Goal: Task Accomplishment & Management: Manage account settings

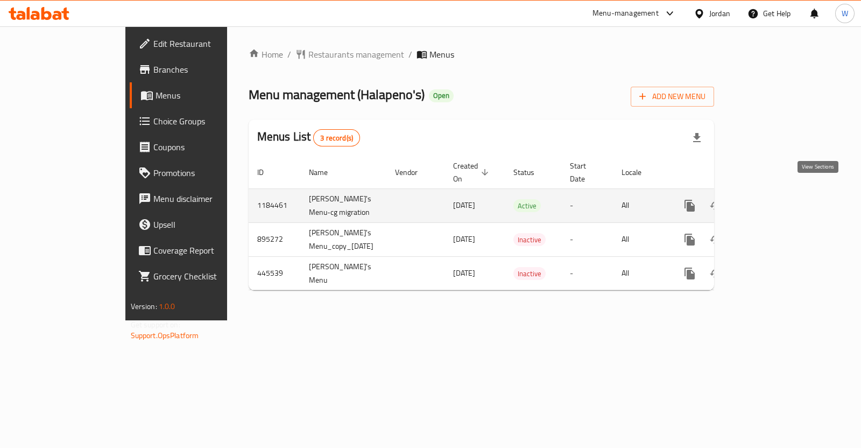
click at [781, 193] on link "enhanced table" at bounding box center [768, 206] width 26 height 26
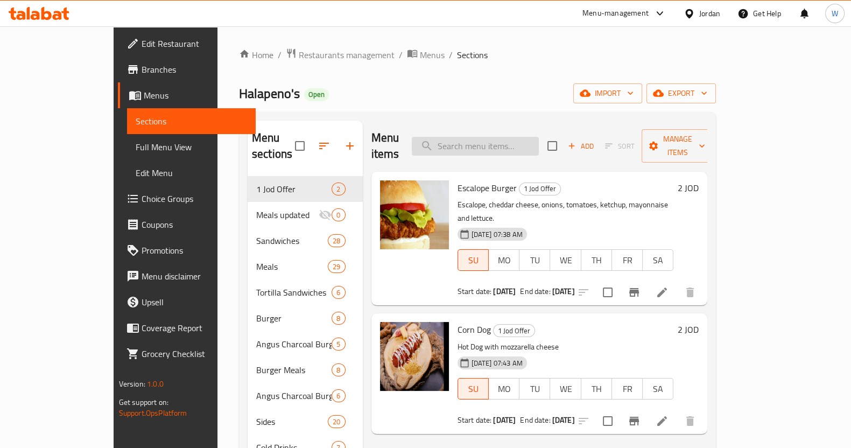
click at [479, 138] on input "search" at bounding box center [475, 146] width 127 height 19
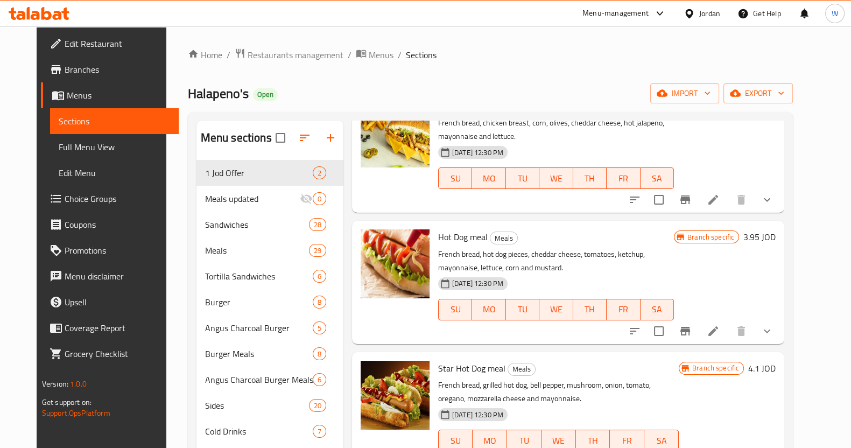
scroll to position [874, 0]
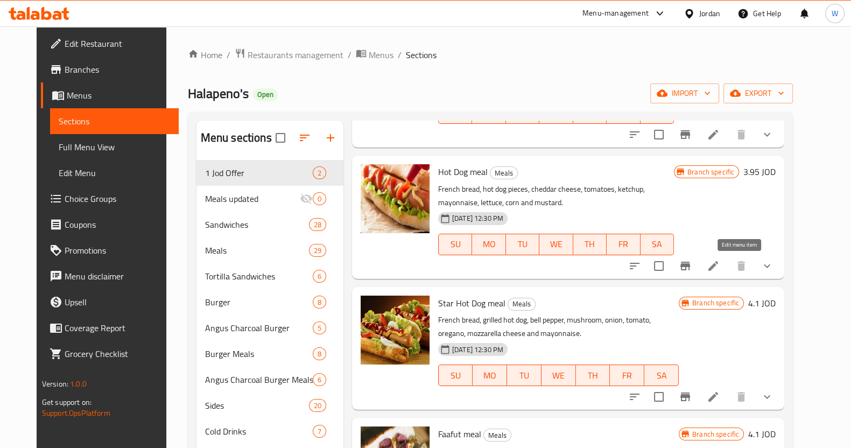
type input "hot"
click at [720, 264] on icon at bounding box center [713, 266] width 13 height 13
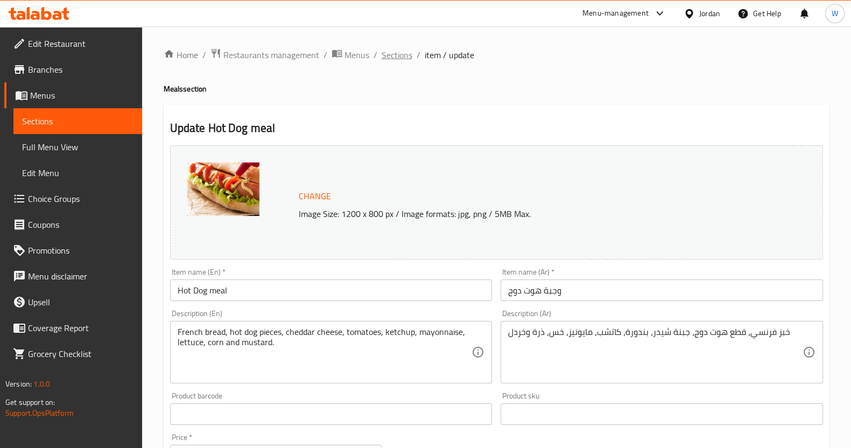
click at [396, 48] on span "Sections" at bounding box center [397, 54] width 31 height 13
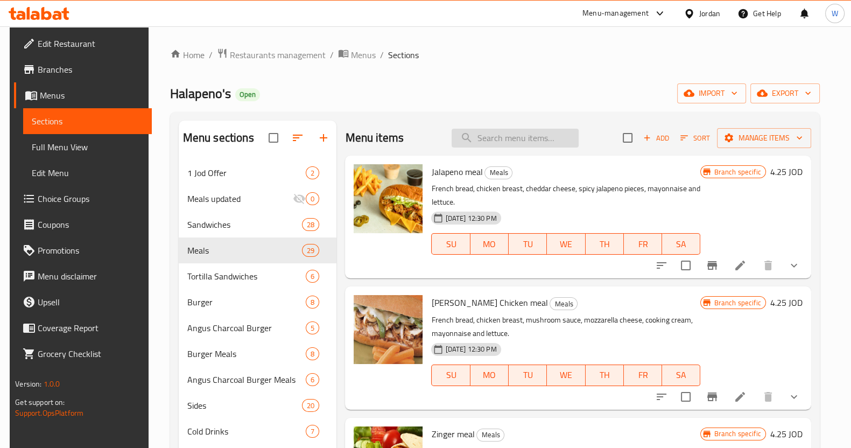
click at [490, 145] on input "search" at bounding box center [515, 138] width 127 height 19
click at [490, 142] on input "search" at bounding box center [515, 138] width 127 height 19
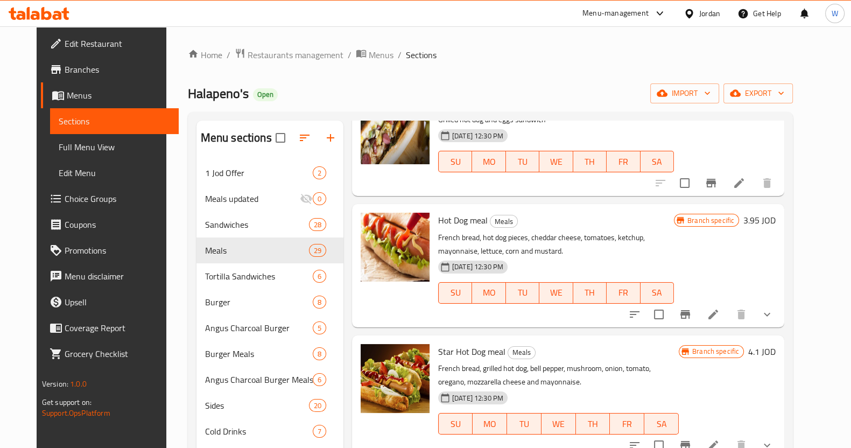
scroll to position [336, 0]
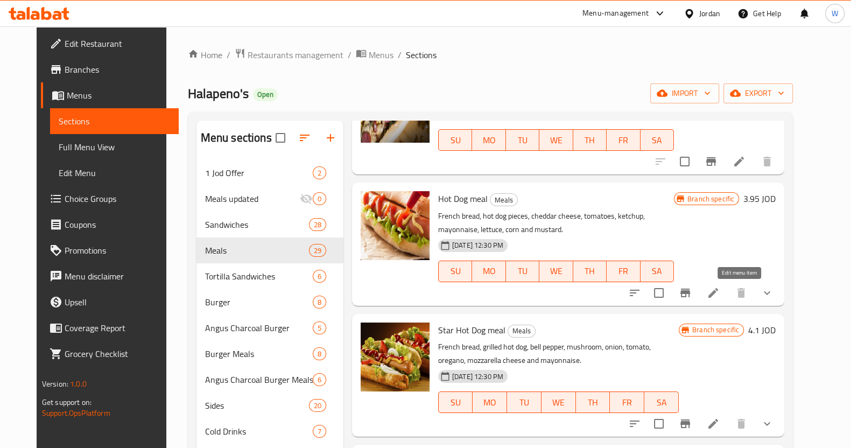
type input "hot dog"
click at [670, 286] on input "checkbox" at bounding box center [659, 293] width 23 height 23
checkbox input "false"
click at [690, 291] on icon "Branch-specific-item" at bounding box center [686, 293] width 10 height 9
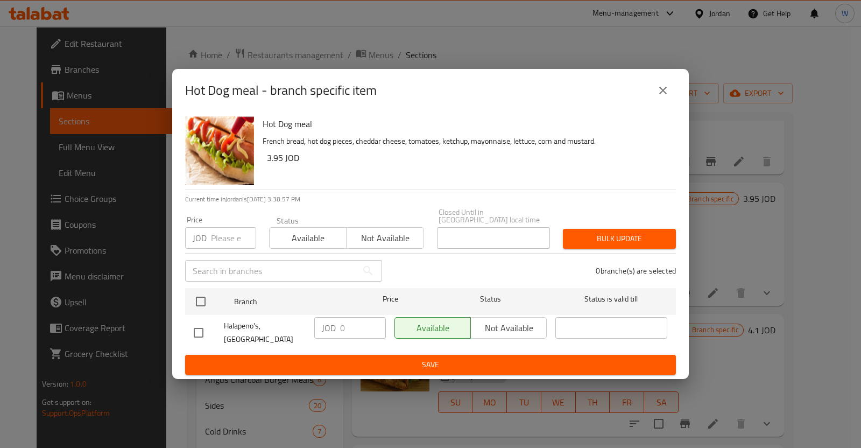
click at [207, 332] on input "checkbox" at bounding box center [198, 332] width 23 height 23
checkbox input "true"
click at [355, 331] on input "0" at bounding box center [363, 328] width 46 height 22
type input "3.5"
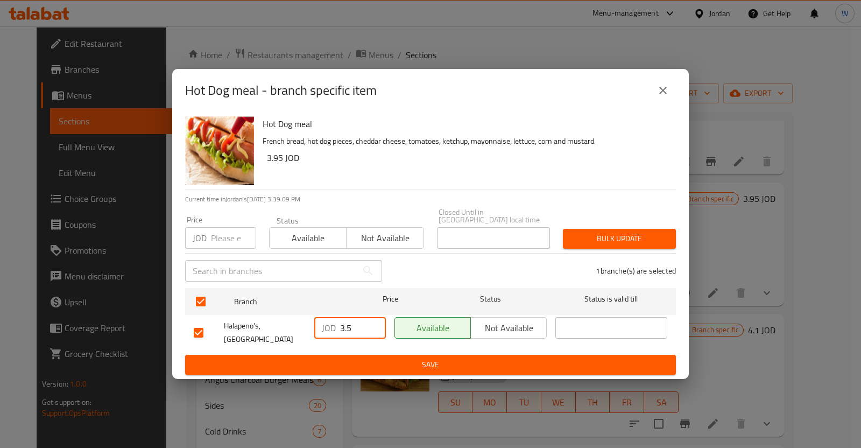
click at [370, 355] on button "Save" at bounding box center [430, 365] width 491 height 20
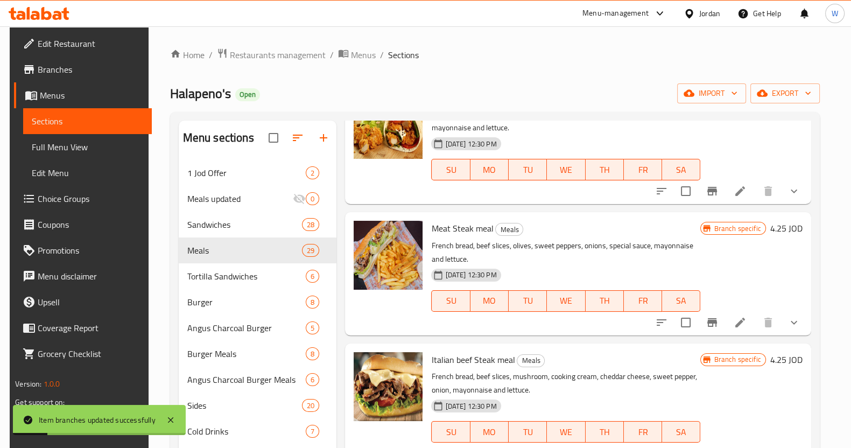
scroll to position [0, 0]
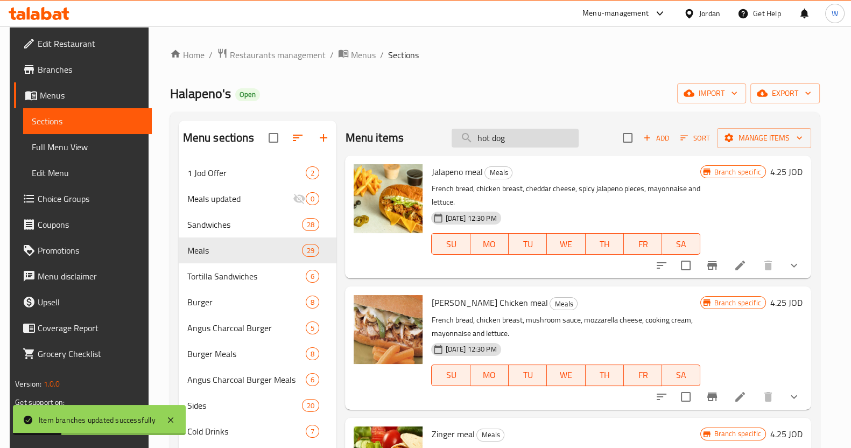
click at [499, 133] on input "hot dog" at bounding box center [515, 138] width 127 height 19
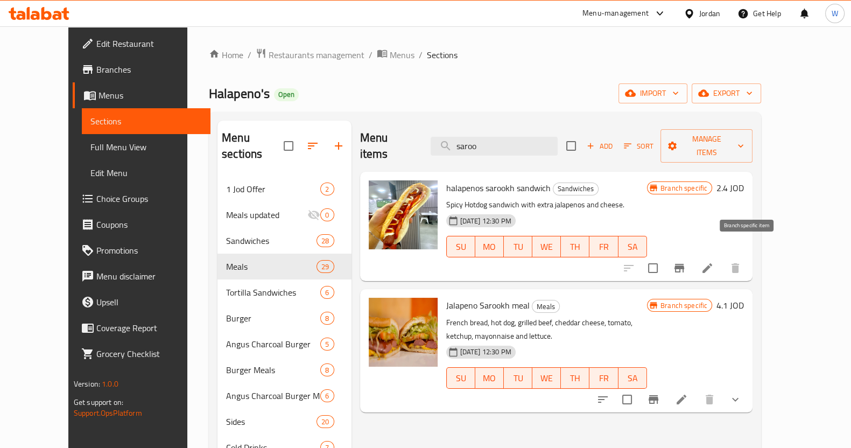
type input "saroo"
click at [692, 255] on button "Branch-specific-item" at bounding box center [680, 268] width 26 height 26
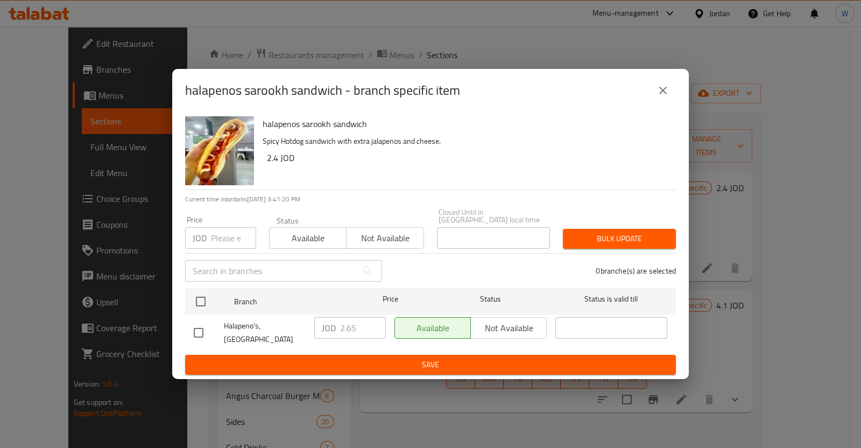
click at [190, 336] on input "checkbox" at bounding box center [198, 332] width 23 height 23
checkbox input "true"
click at [363, 331] on input "2.65" at bounding box center [363, 328] width 46 height 22
type input "2.75"
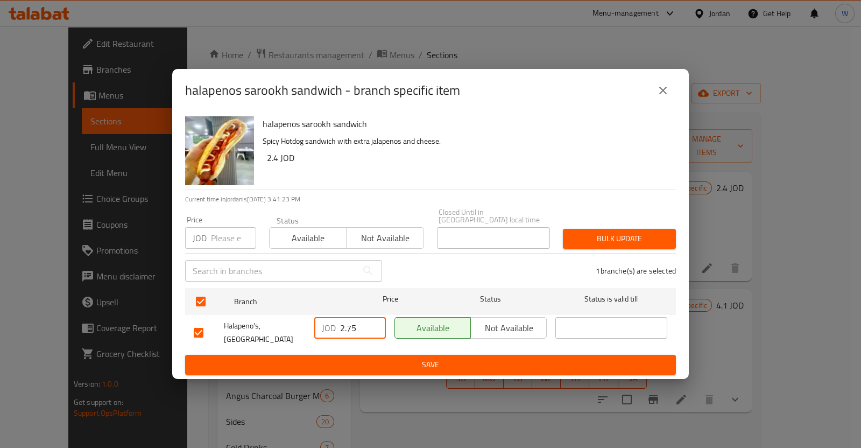
click at [380, 362] on span "Save" at bounding box center [431, 364] width 474 height 13
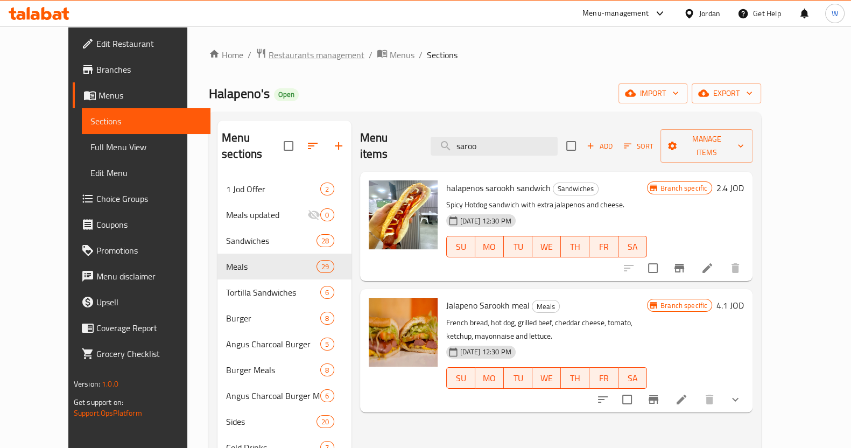
click at [269, 48] on span "Restaurants management" at bounding box center [317, 54] width 96 height 13
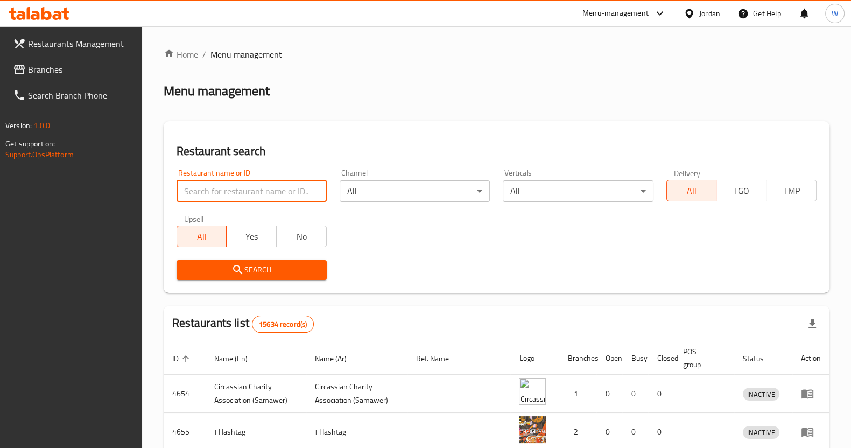
drag, startPoint x: 245, startPoint y: 190, endPoint x: 242, endPoint y: 180, distance: 10.1
click at [242, 180] on input "search" at bounding box center [252, 191] width 150 height 22
type input "shawermeno"
click button "Search" at bounding box center [252, 270] width 150 height 20
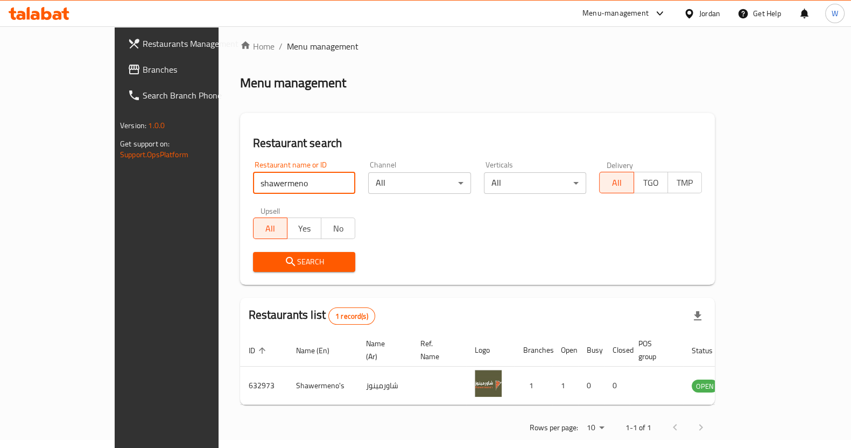
scroll to position [11, 0]
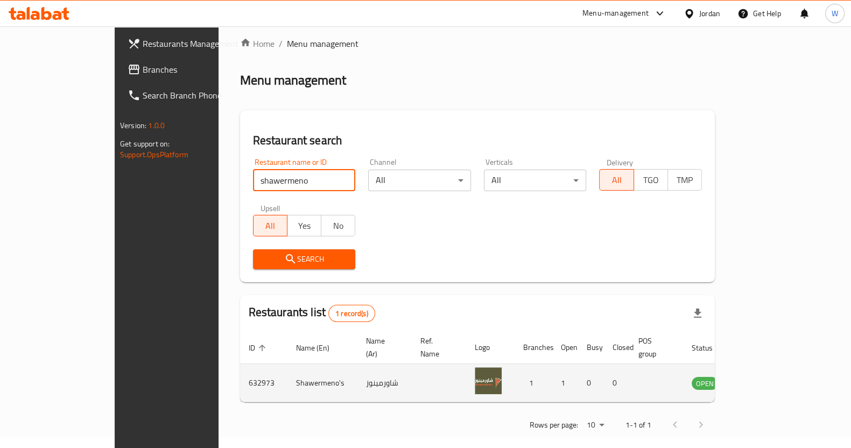
click at [768, 376] on link "enhanced table" at bounding box center [758, 382] width 20 height 13
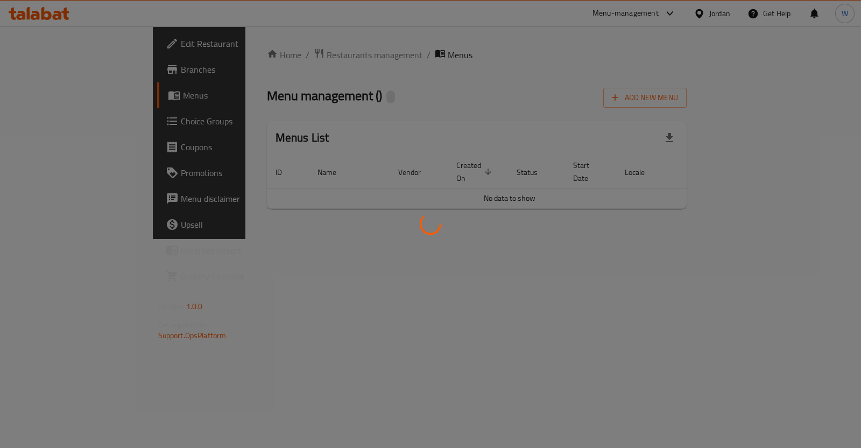
click at [805, 373] on div at bounding box center [430, 224] width 861 height 448
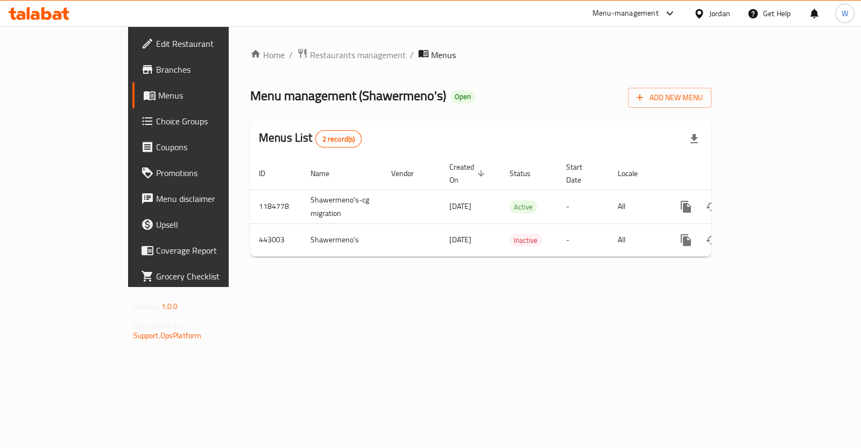
click at [132, 81] on link "Branches" at bounding box center [201, 70] width 139 height 26
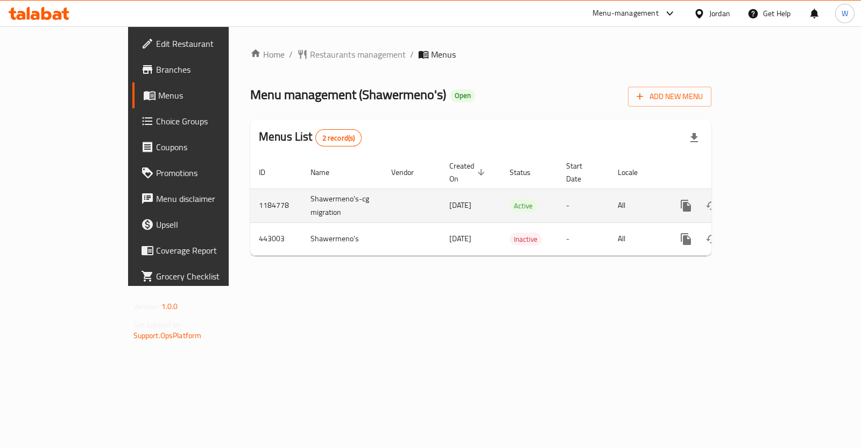
click at [769, 201] on icon "enhanced table" at bounding box center [764, 206] width 10 height 10
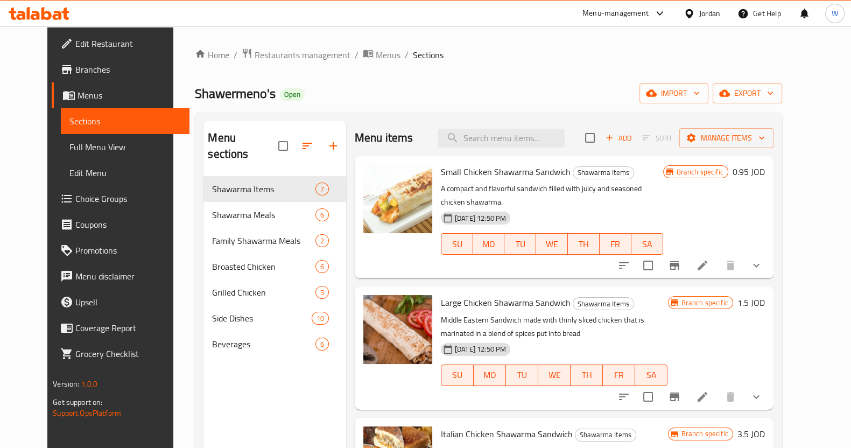
click at [499, 147] on input "search" at bounding box center [501, 138] width 127 height 19
click at [500, 143] on input "search" at bounding box center [501, 138] width 127 height 19
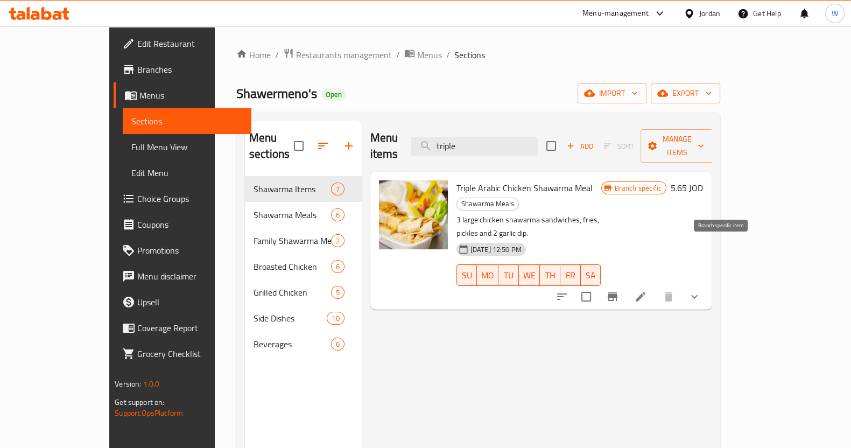
type input "triple"
click at [619, 290] on icon "Branch-specific-item" at bounding box center [612, 296] width 13 height 13
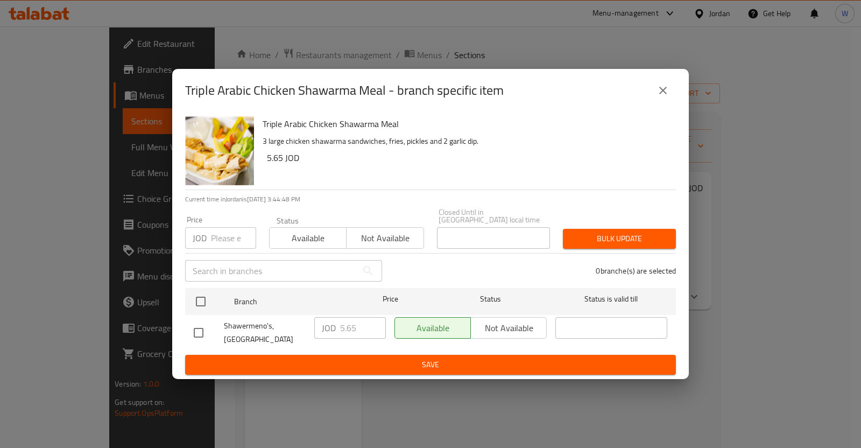
click at [662, 96] on icon "close" at bounding box center [663, 90] width 13 height 13
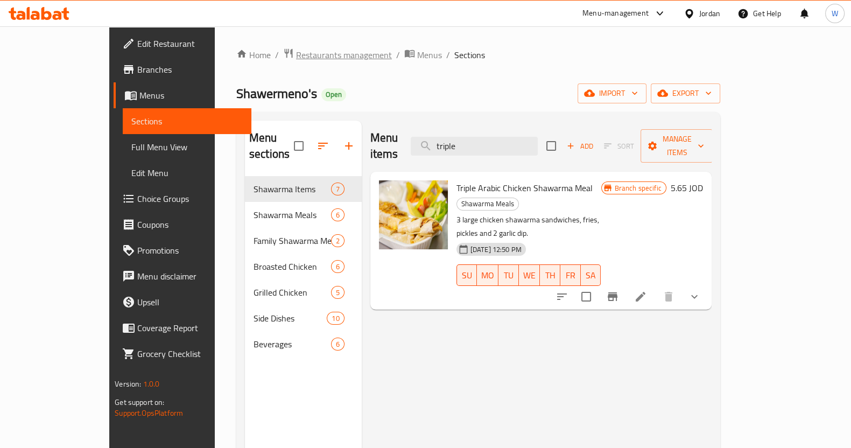
click at [296, 58] on span "Restaurants management" at bounding box center [344, 54] width 96 height 13
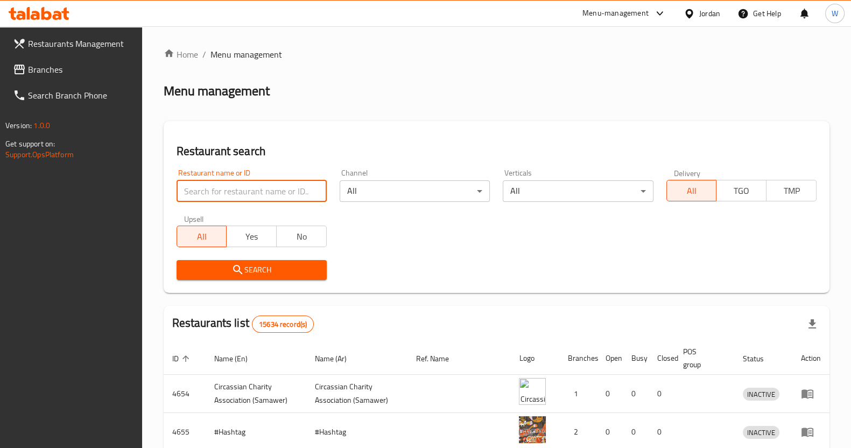
click at [271, 183] on input "search" at bounding box center [252, 191] width 150 height 22
type input "capo"
click button "Search" at bounding box center [252, 270] width 150 height 20
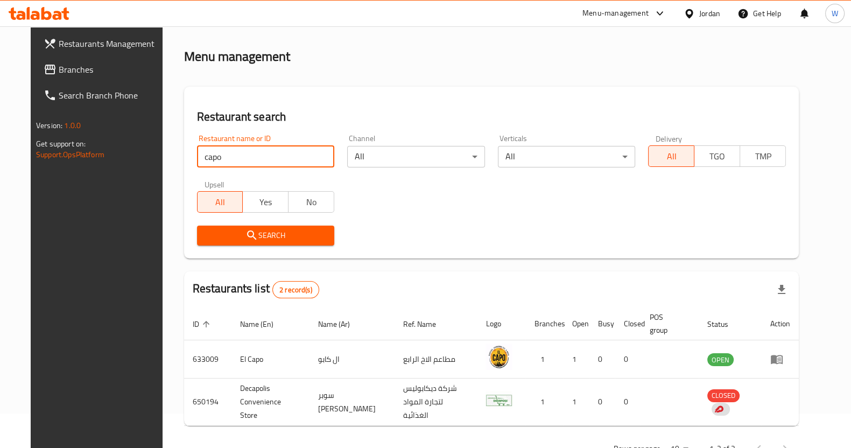
scroll to position [61, 0]
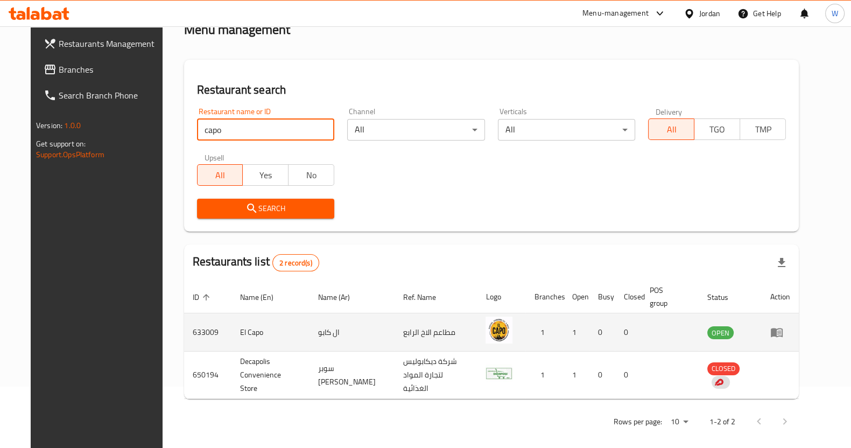
click at [783, 329] on icon "enhanced table" at bounding box center [776, 332] width 13 height 13
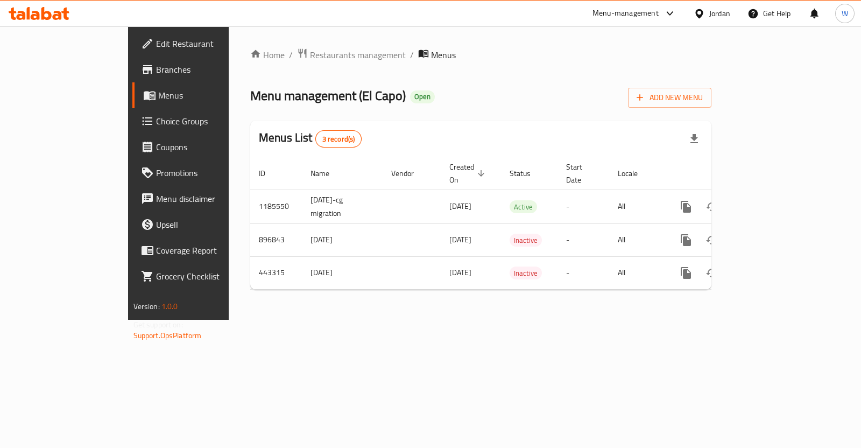
click at [156, 71] on span "Branches" at bounding box center [209, 69] width 107 height 13
